Goal: Information Seeking & Learning: Learn about a topic

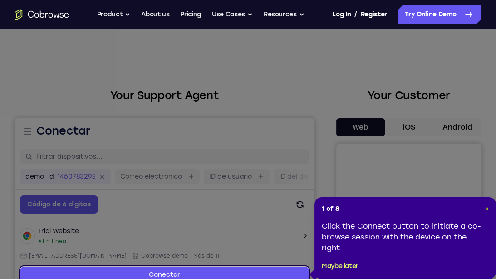
click at [486, 208] on span "×" at bounding box center [487, 209] width 4 height 8
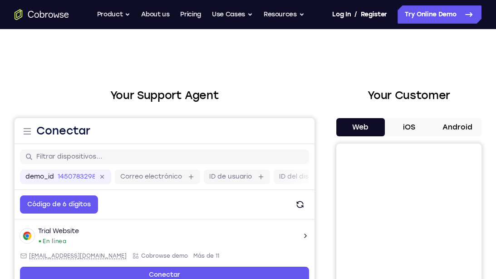
click at [476, 120] on button "Android" at bounding box center [457, 127] width 49 height 18
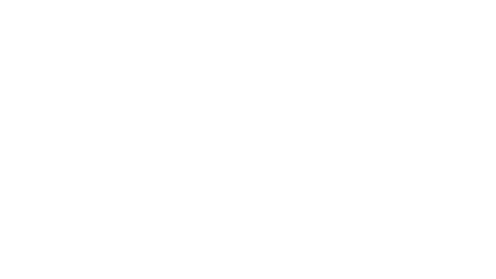
scroll to position [95, 0]
click at [476, 223] on div at bounding box center [409, 188] width 145 height 279
click at [482, 216] on div "Your Support Agent Your Customer Web iOS Android Next Steps We’d be happy to gi…" at bounding box center [248, 233] width 496 height 599
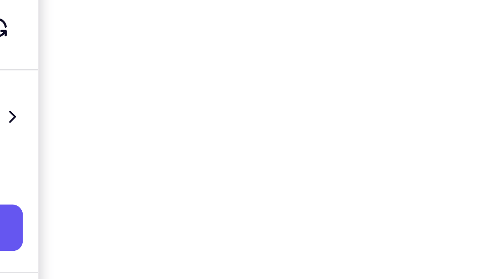
scroll to position [146, 0]
